Goal: Find specific page/section: Find specific page/section

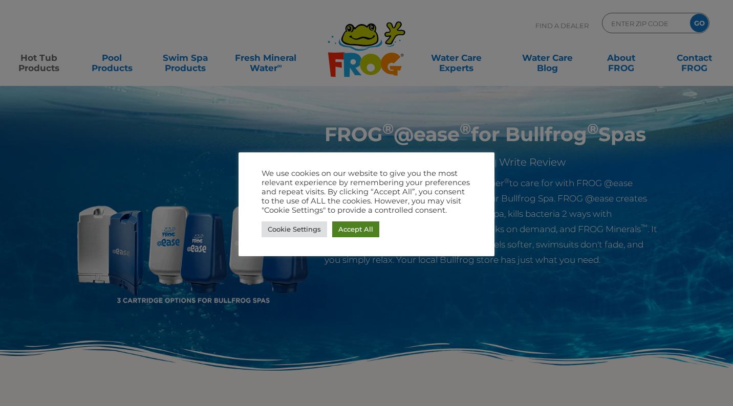
click at [357, 229] on link "Accept All" at bounding box center [355, 230] width 47 height 16
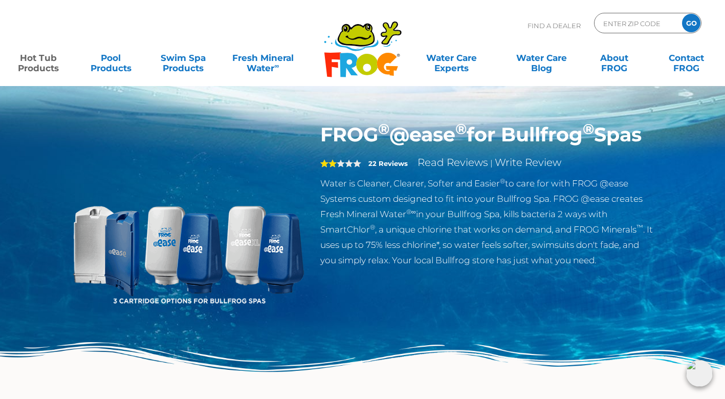
click at [255, 246] on img at bounding box center [188, 240] width 234 height 234
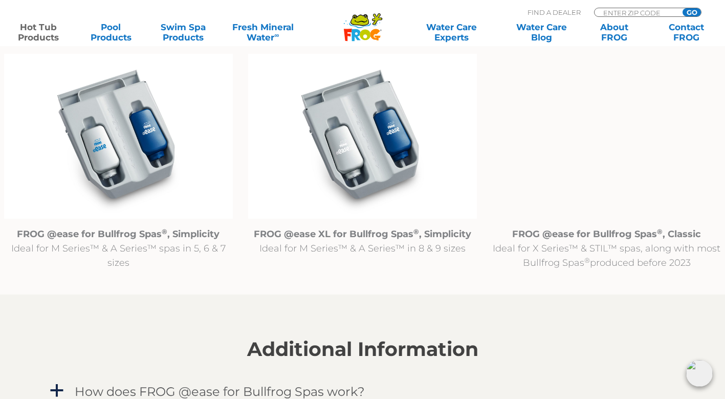
scroll to position [1067, 0]
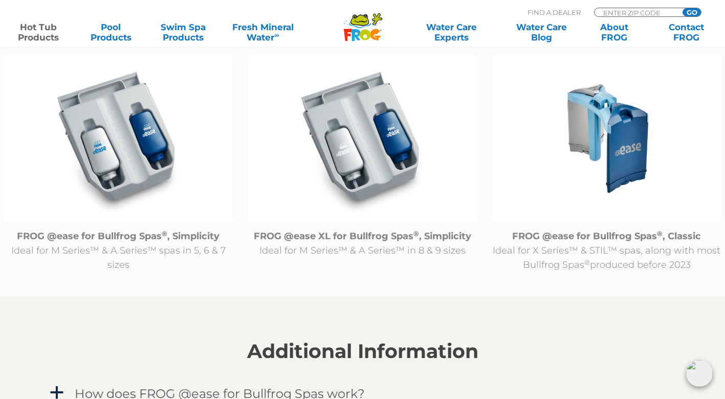
click at [117, 152] on img at bounding box center [118, 138] width 229 height 165
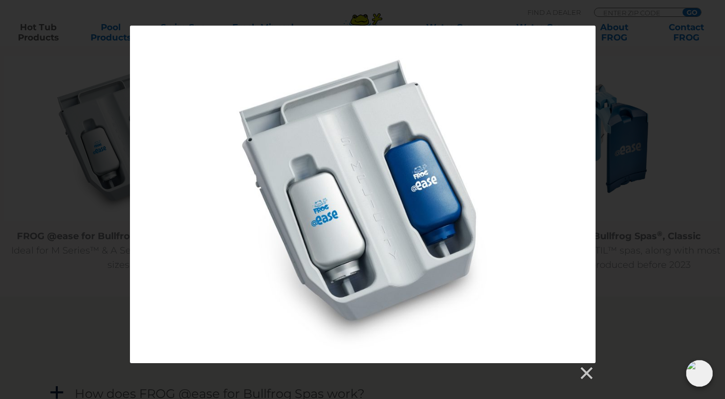
click at [614, 107] on div at bounding box center [362, 203] width 725 height 355
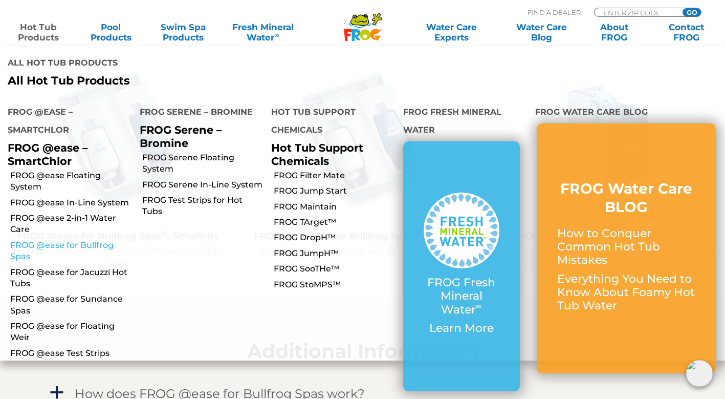
click at [56, 239] on link "FROG @ease for Bullfrog Spas" at bounding box center [71, 250] width 122 height 23
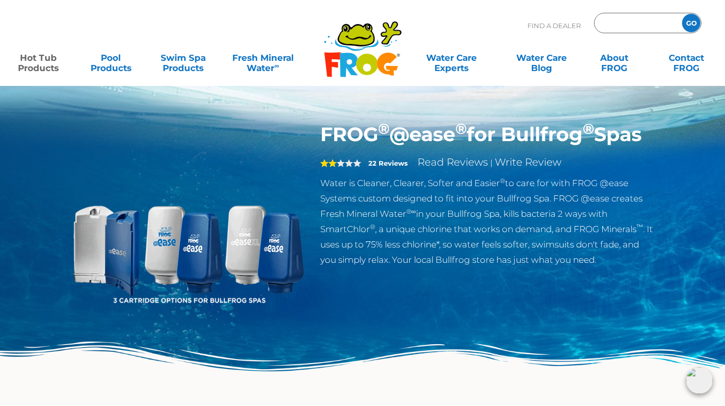
click at [611, 21] on input "Zip Code Form" at bounding box center [636, 23] width 69 height 15
type input "85268"
click at [682, 14] on input "GO" at bounding box center [691, 23] width 18 height 18
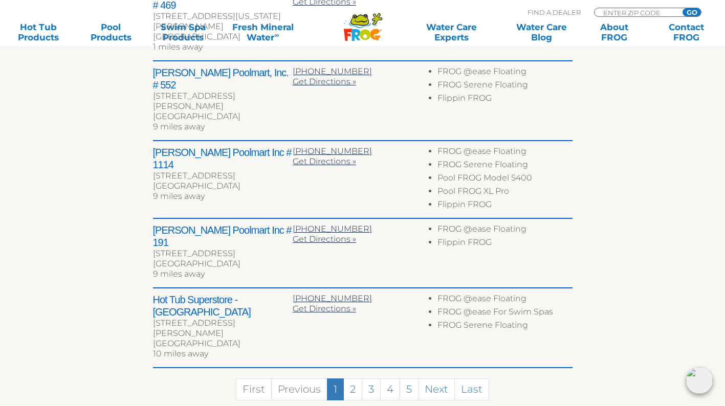
scroll to position [509, 0]
